Goal: Information Seeking & Learning: Learn about a topic

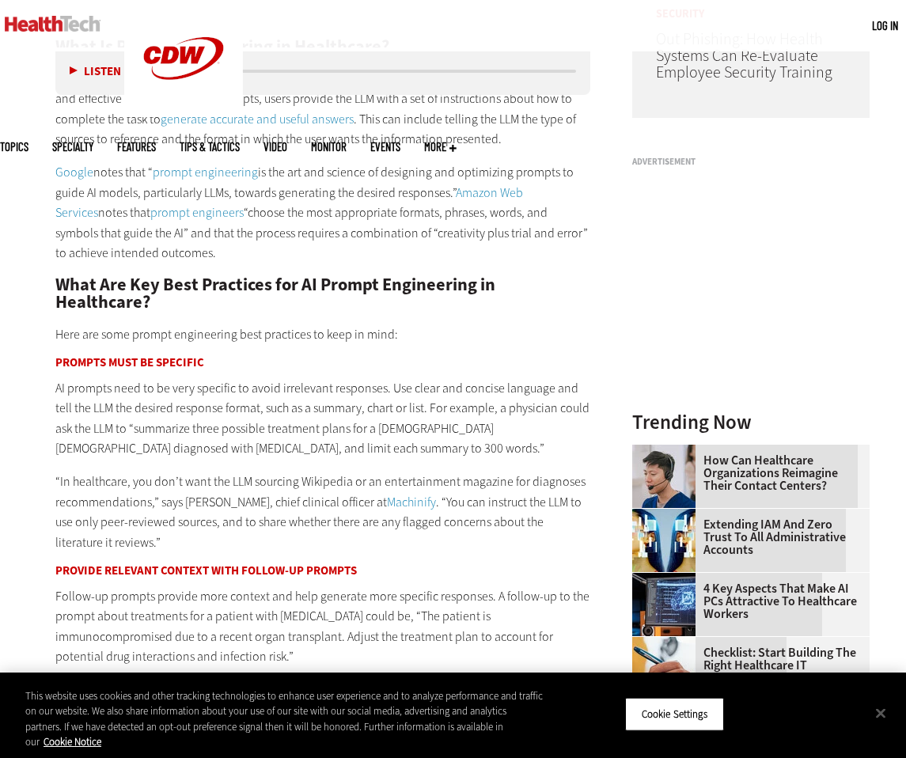
click at [443, 174] on p "Google notes that “ prompt engineering is the art and science of designing and …" at bounding box center [322, 212] width 535 height 101
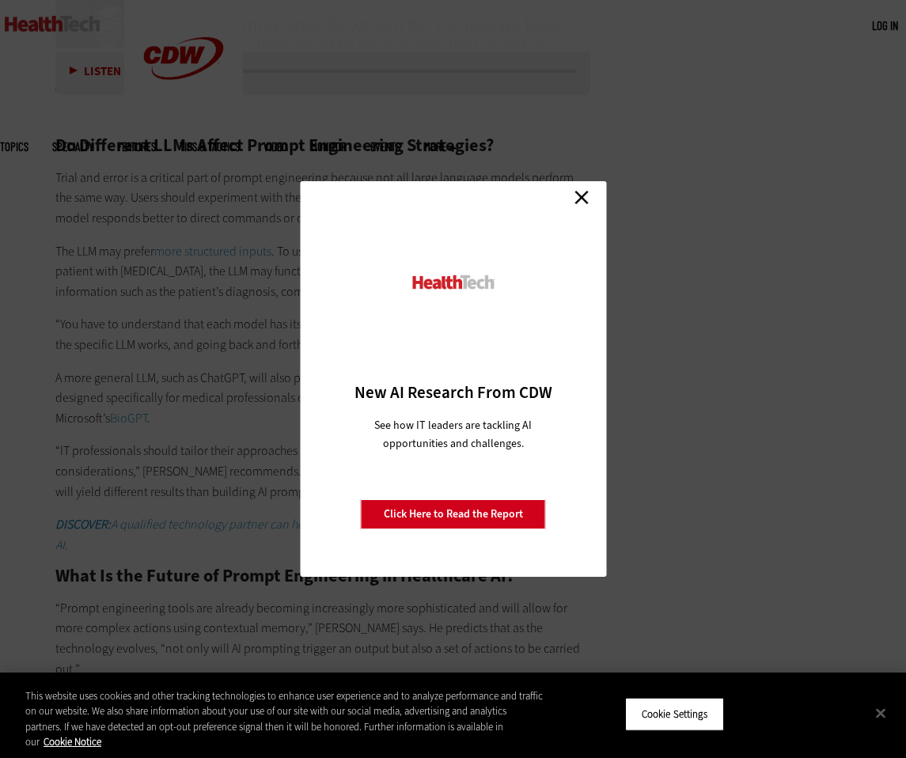
scroll to position [2590, 0]
click at [591, 195] on link "Close" at bounding box center [582, 197] width 24 height 24
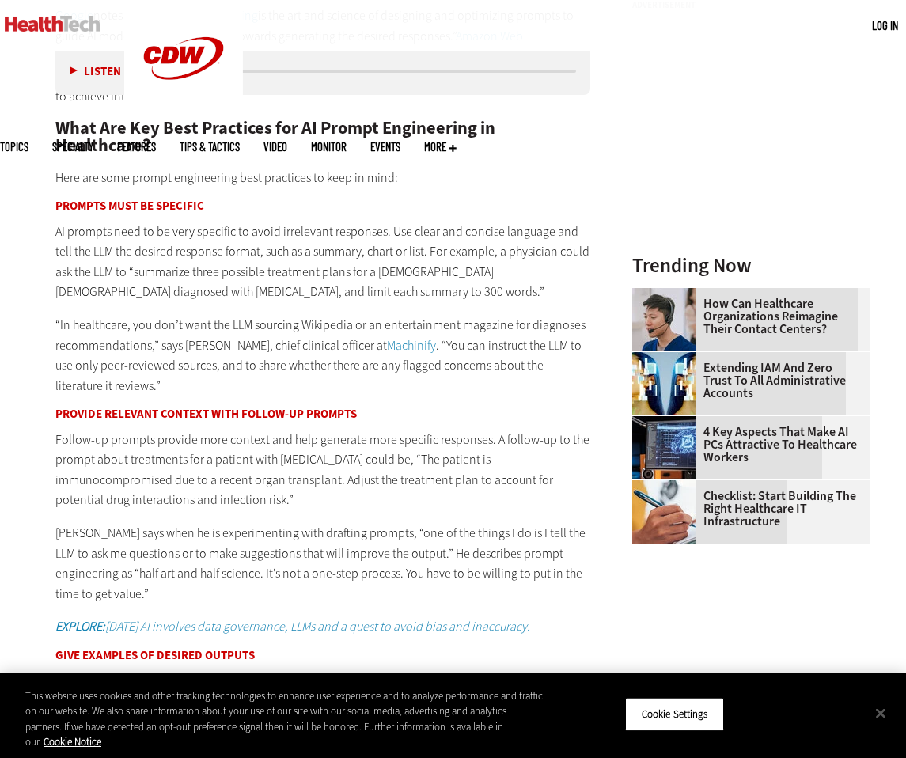
scroll to position [1497, 0]
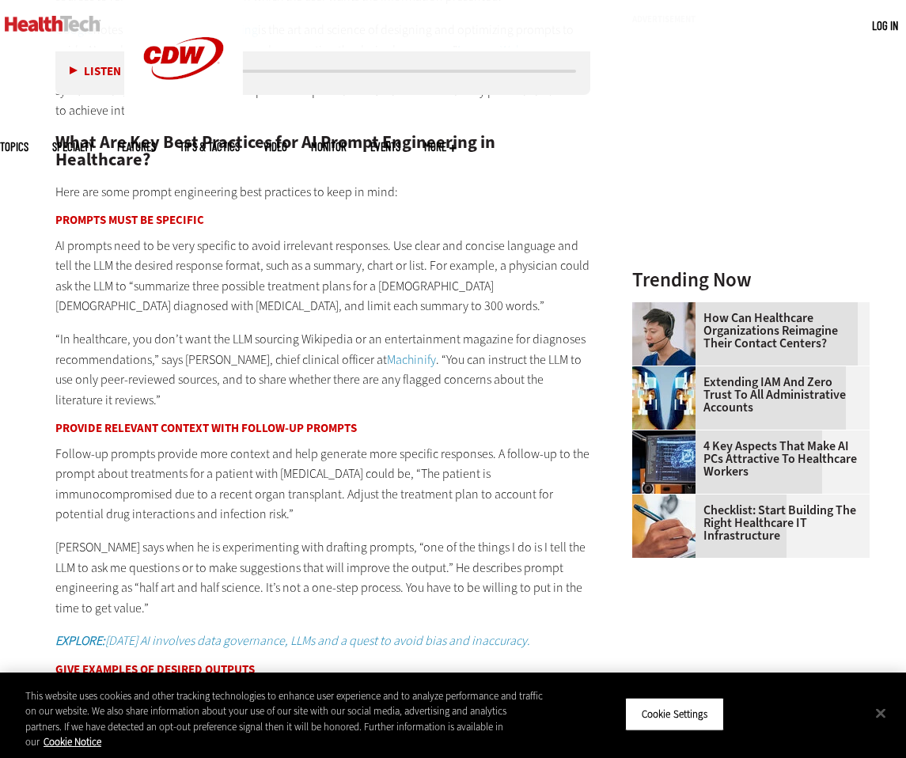
click at [532, 284] on p "AI prompts need to be very specific to avoid irrelevant responses. Use clear an…" at bounding box center [322, 276] width 535 height 81
click at [419, 357] on link "Machinify" at bounding box center [411, 359] width 49 height 17
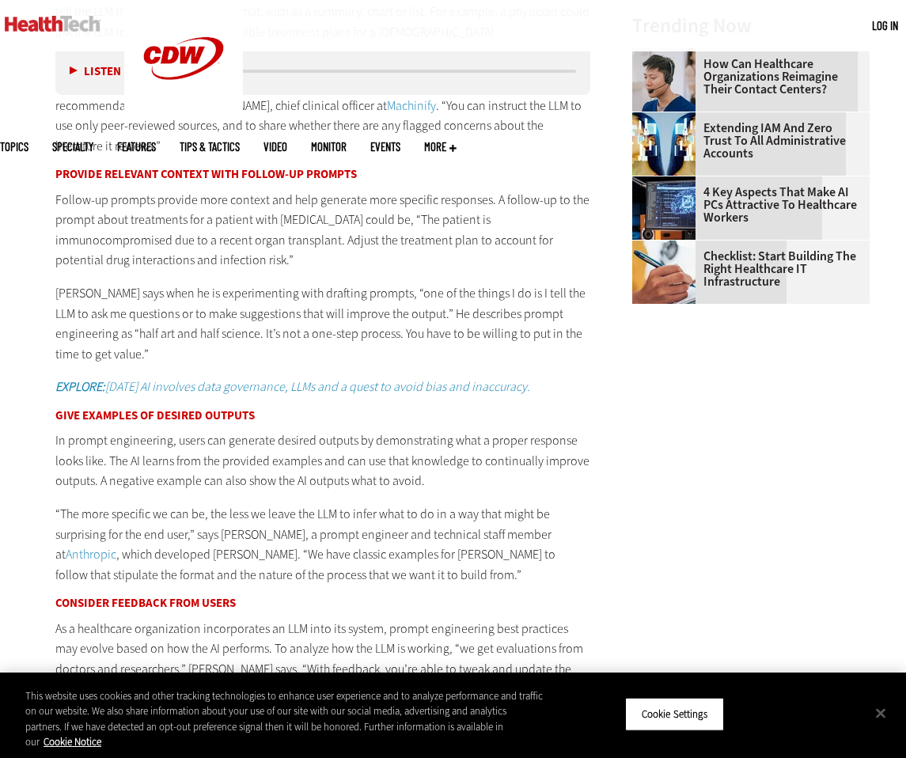
scroll to position [1869, 0]
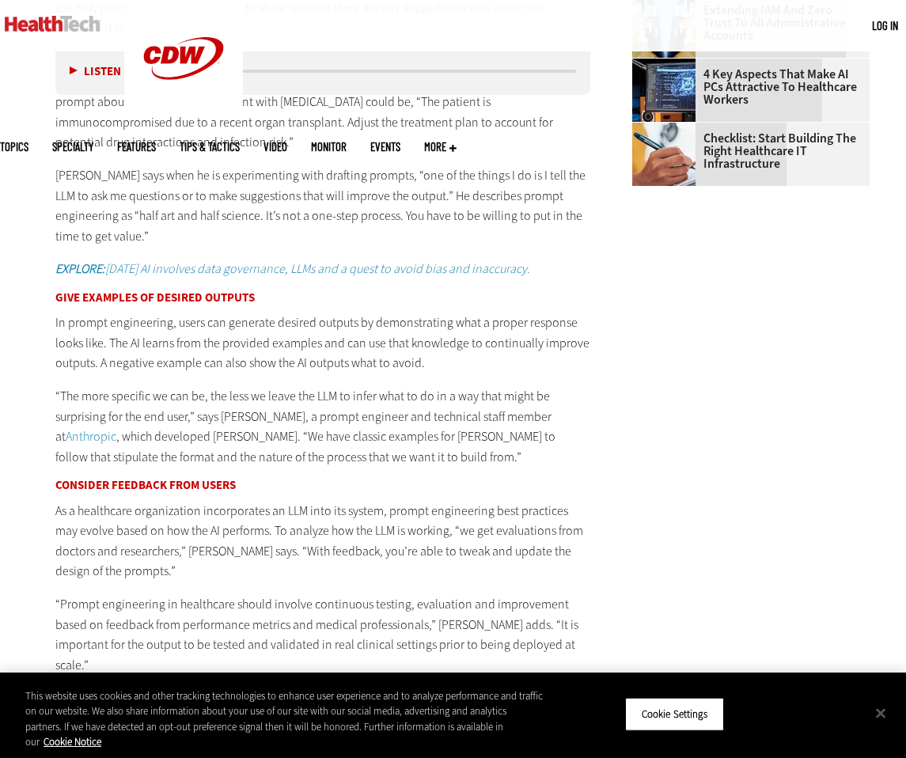
click at [419, 411] on p "“The more specific we can be, the less we leave the LLM to infer what to do in …" at bounding box center [322, 426] width 535 height 81
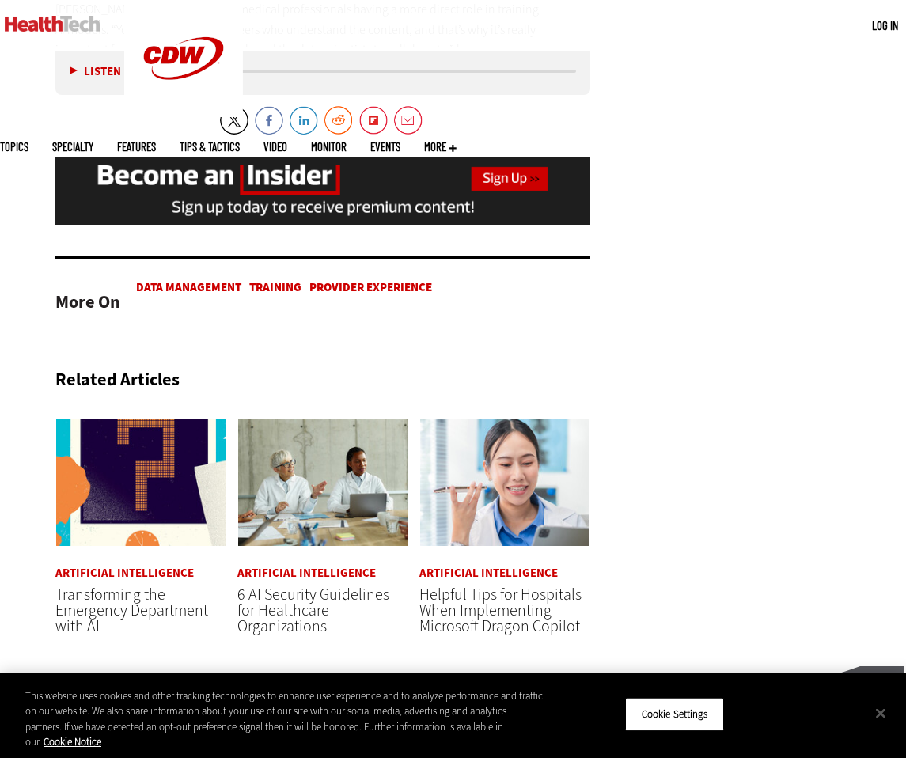
scroll to position [2612, 0]
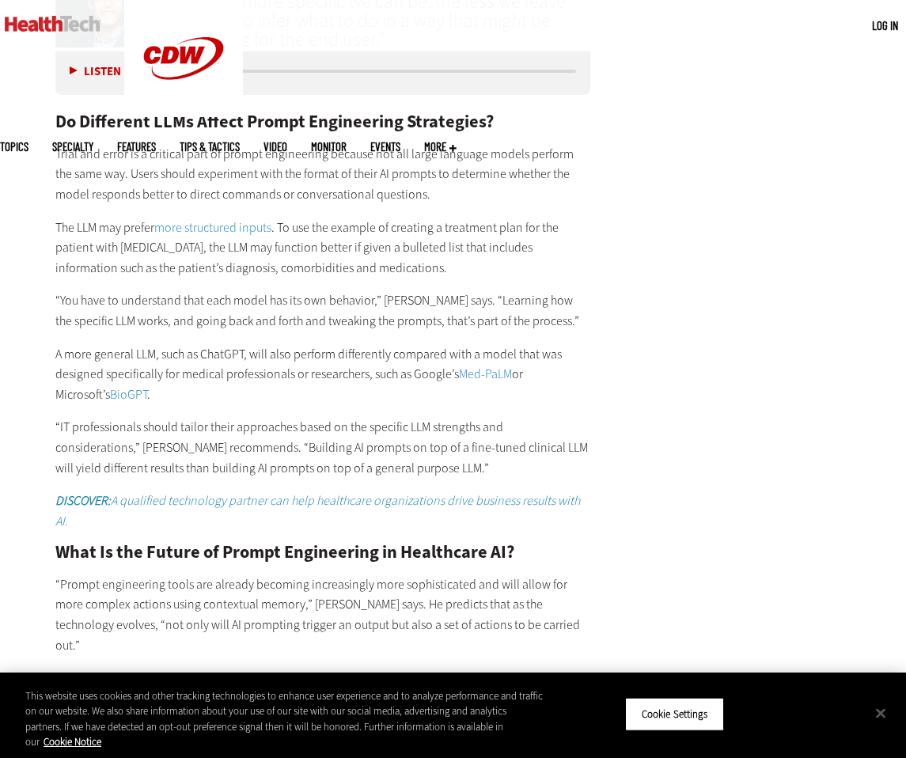
click at [252, 219] on link "more structured inputs" at bounding box center [212, 227] width 117 height 17
click at [211, 303] on p "“You have to understand that each model has its own behavior,” [PERSON_NAME] sa…" at bounding box center [322, 311] width 535 height 40
click at [222, 351] on p "A more general LLM, such as ChatGPT, will also perform differently compared wit…" at bounding box center [322, 374] width 535 height 61
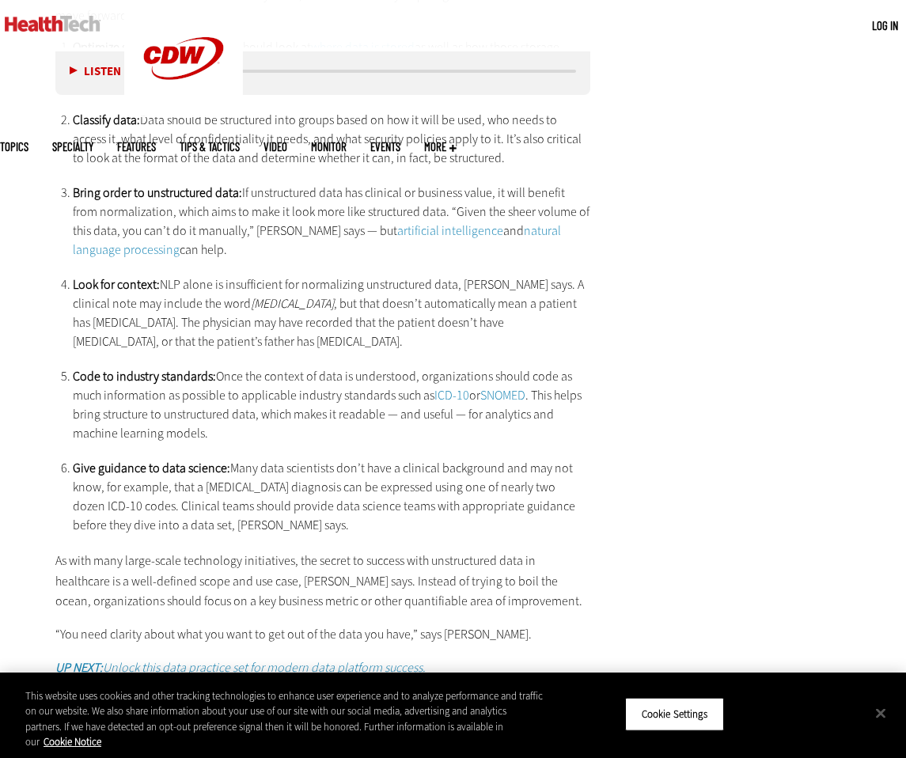
scroll to position [2996, 0]
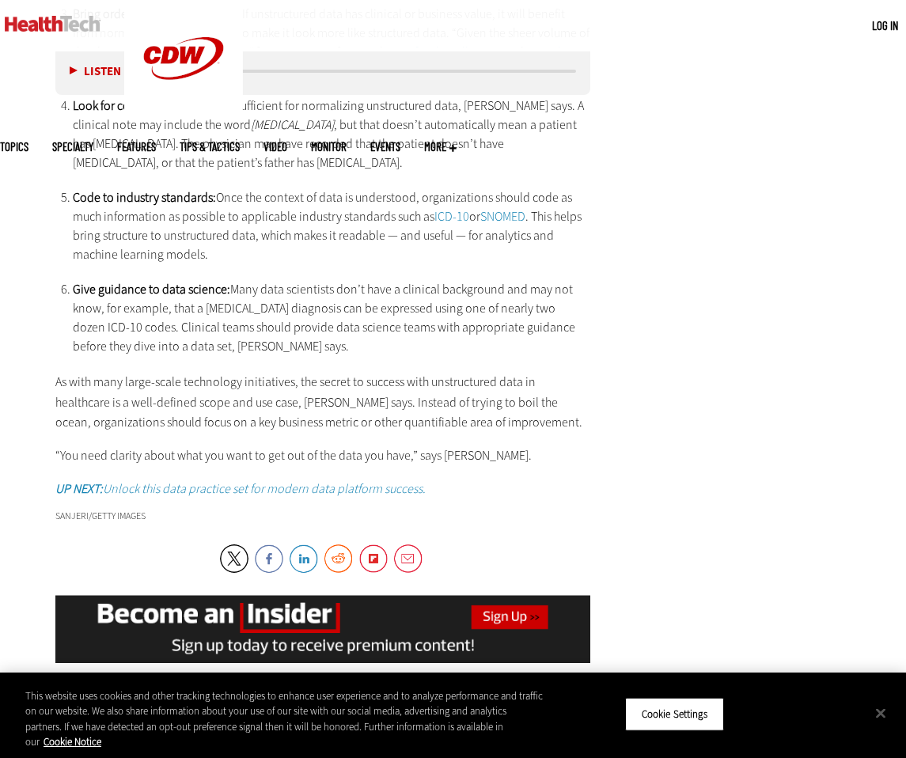
click at [278, 293] on li "Give guidance to data science: Many data scientists don’t have a clinical backg…" at bounding box center [332, 318] width 518 height 76
click at [281, 379] on p "As with many large-scale technology initiatives, the secret to success with uns…" at bounding box center [322, 402] width 535 height 61
click at [215, 300] on li "Give guidance to data science: Many data scientists don’t have a clinical backg…" at bounding box center [332, 318] width 518 height 76
click at [222, 372] on p "As with many large-scale technology initiatives, the secret to success with uns…" at bounding box center [322, 402] width 535 height 61
